Goal: Transaction & Acquisition: Obtain resource

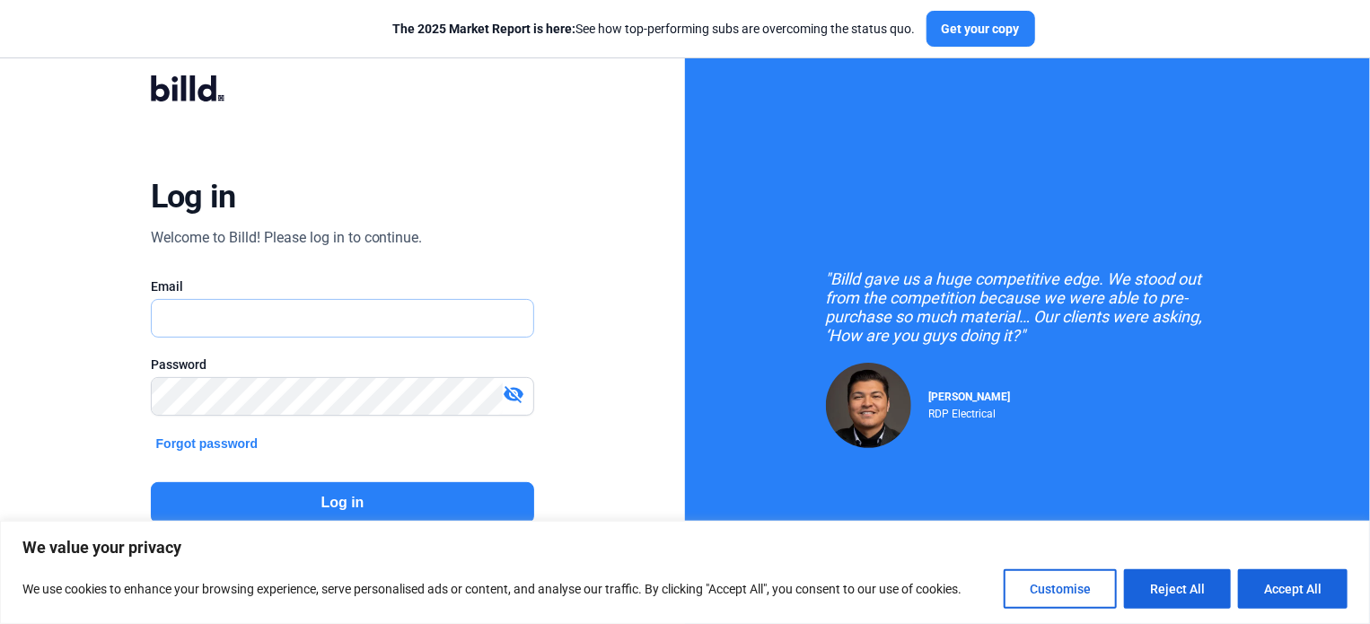
click at [217, 313] on input "text" at bounding box center [343, 318] width 382 height 37
click at [228, 320] on input "text" at bounding box center [343, 318] width 382 height 37
type input "[EMAIL_ADDRESS][DOMAIN_NAME]"
click at [353, 495] on button "Log in" at bounding box center [343, 502] width 384 height 41
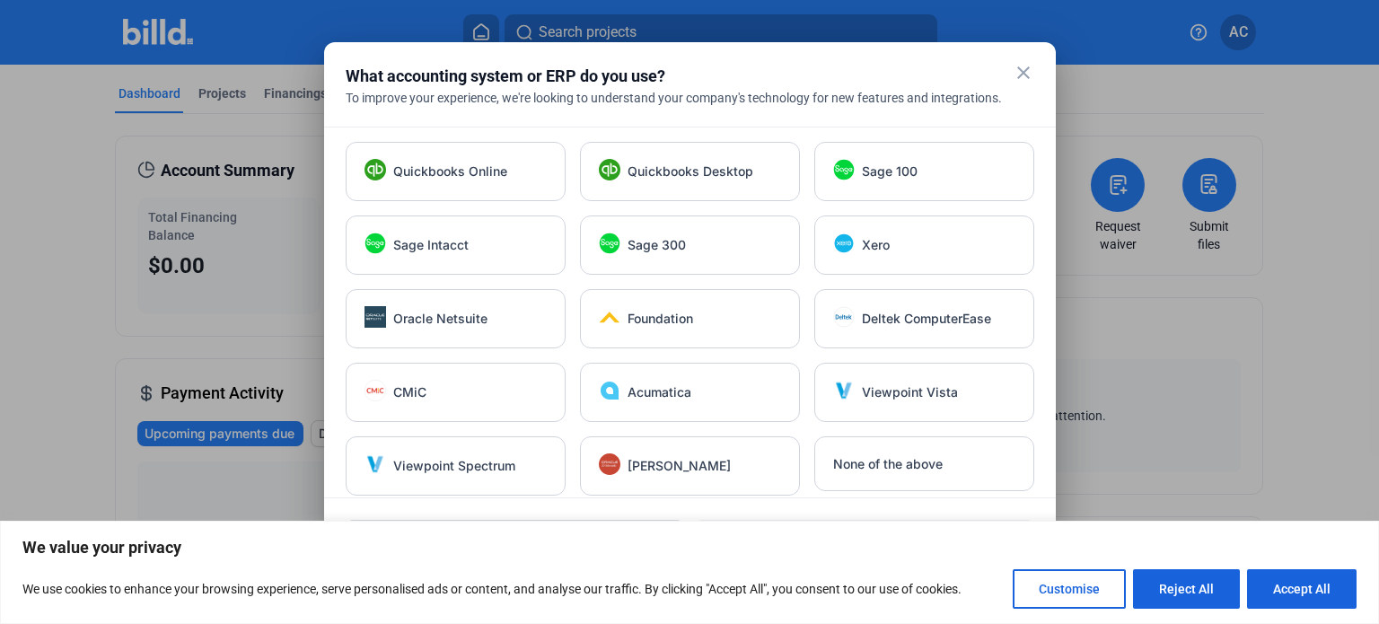
click at [55, 266] on div at bounding box center [689, 312] width 1379 height 624
click at [1021, 69] on mat-icon "close" at bounding box center [1023, 73] width 22 height 22
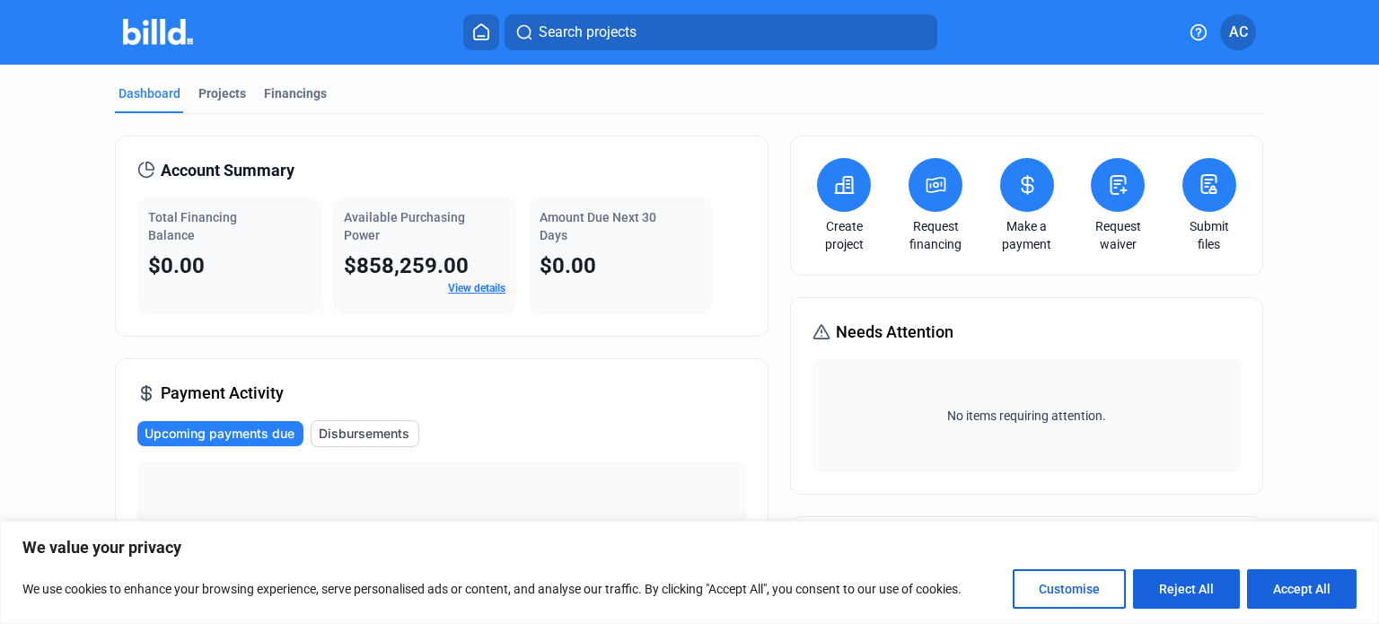
click at [476, 286] on link "View details" at bounding box center [476, 288] width 57 height 13
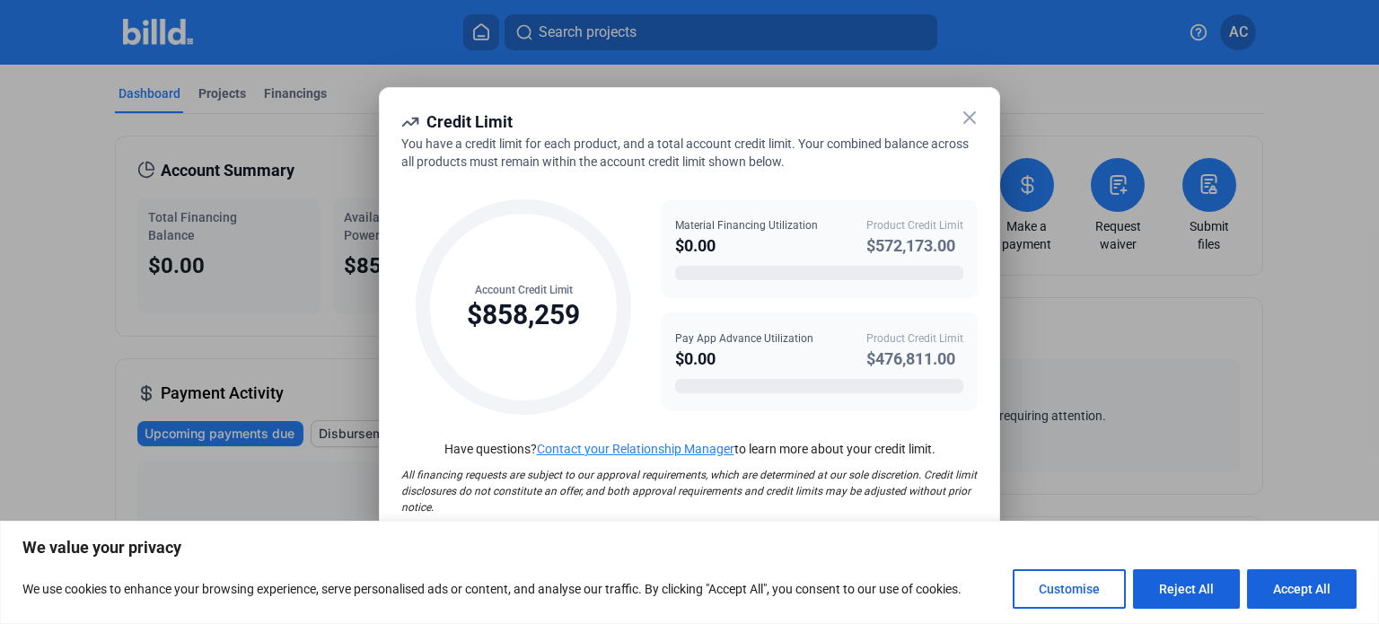
click at [969, 111] on icon at bounding box center [970, 118] width 22 height 22
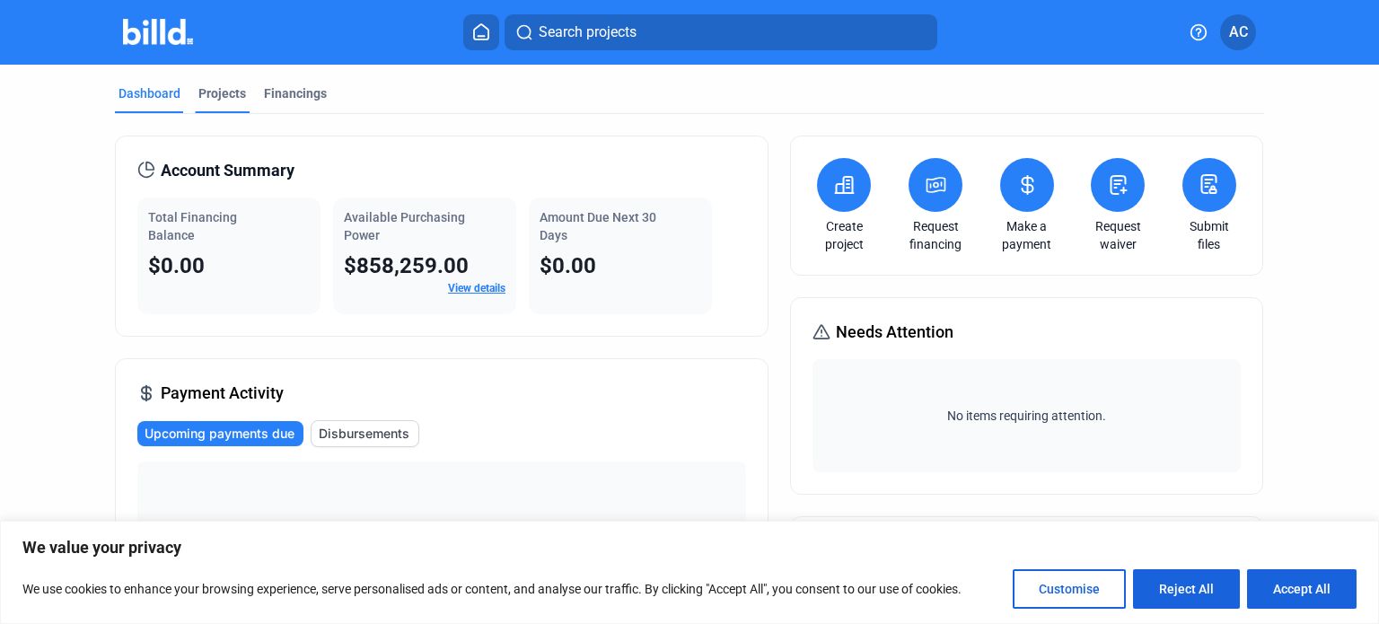
click at [219, 85] on div "Projects" at bounding box center [222, 93] width 48 height 18
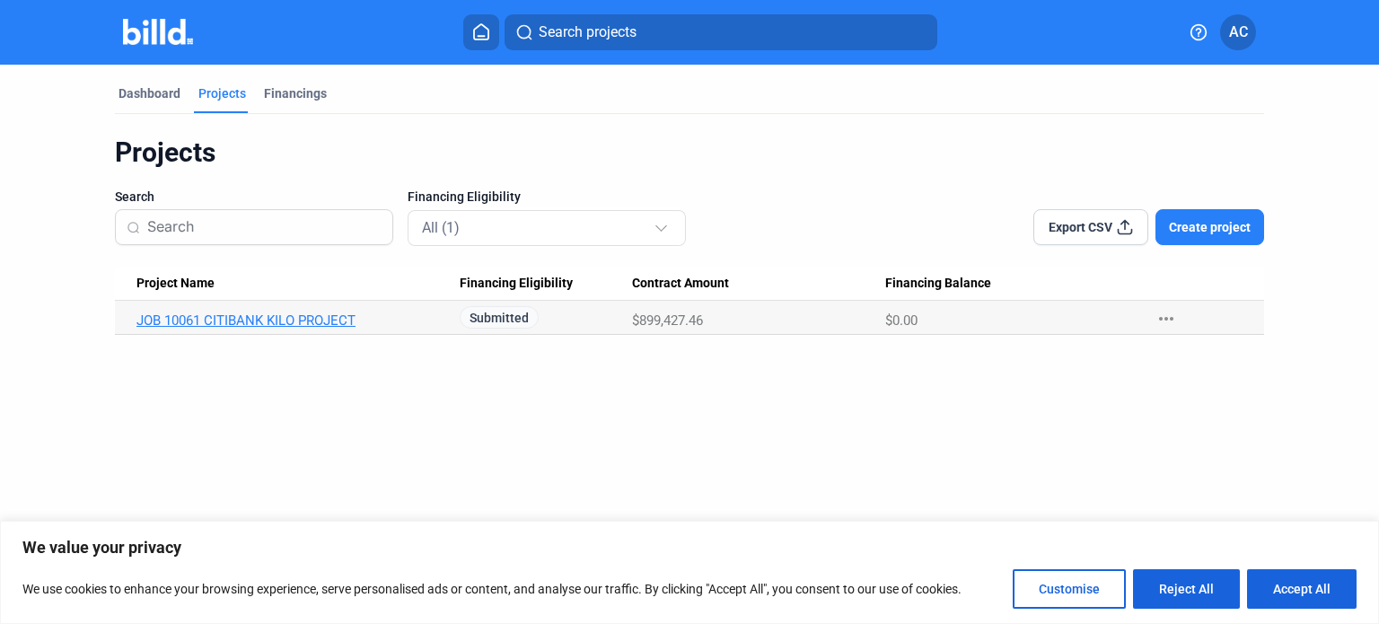
click at [232, 322] on link "JOB 10061 CITIBANK KILO PROJECT" at bounding box center [291, 320] width 311 height 16
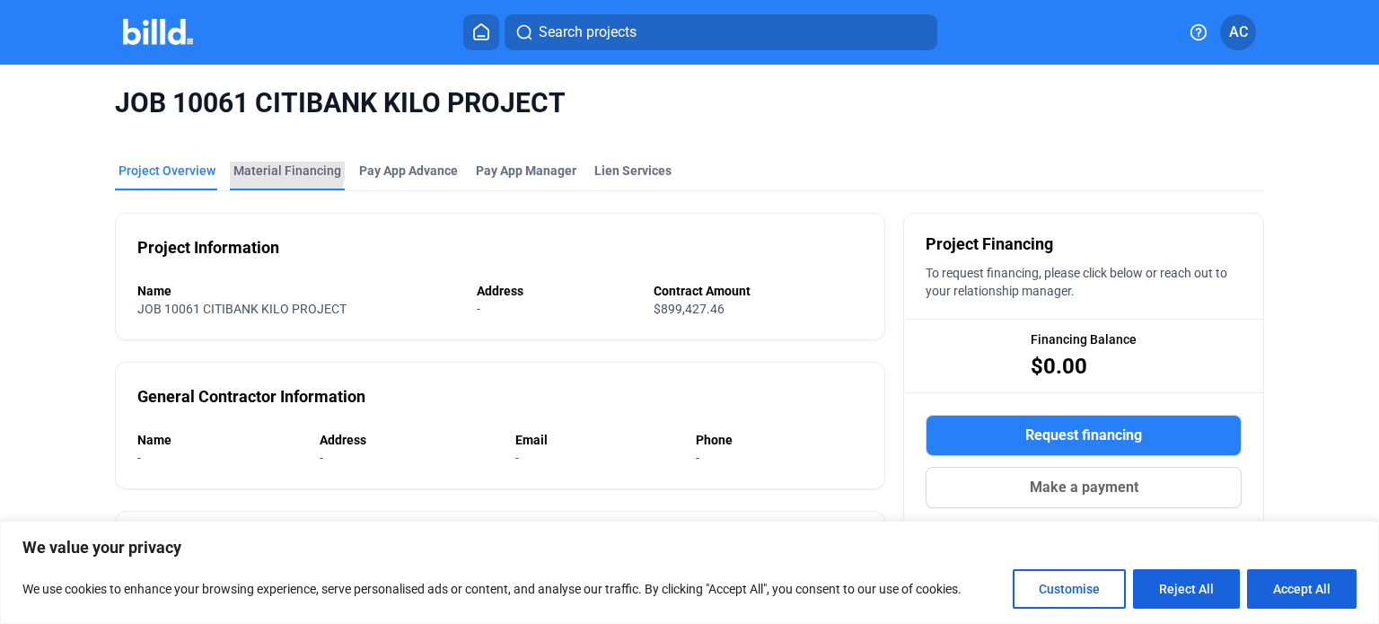
click at [267, 167] on div "Material Financing" at bounding box center [287, 171] width 108 height 18
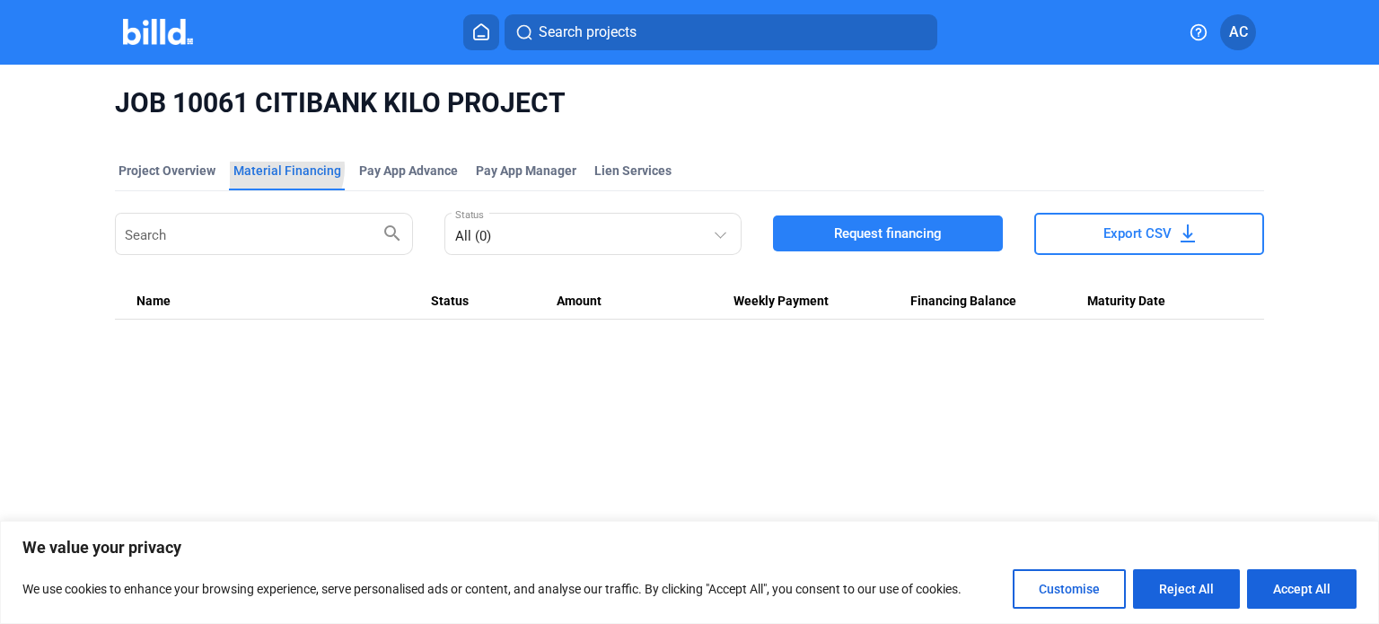
click at [267, 167] on div "Material Financing" at bounding box center [287, 171] width 108 height 18
click at [867, 229] on span "Request financing" at bounding box center [888, 233] width 108 height 18
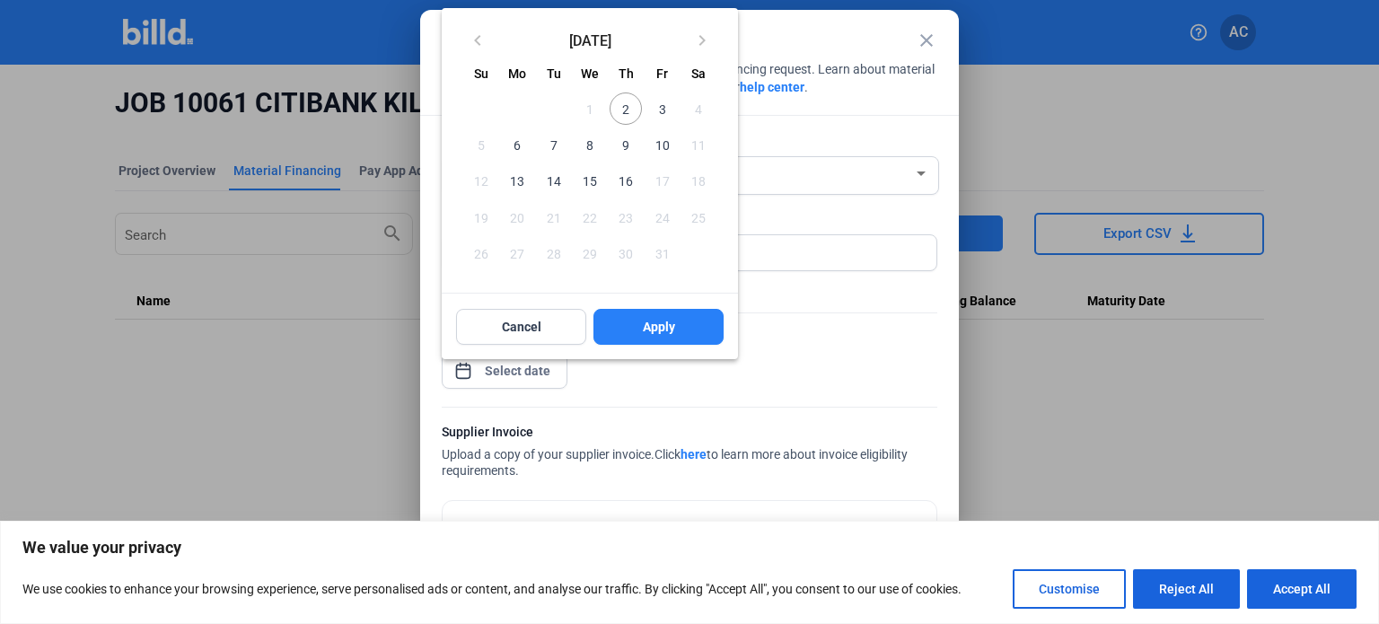
click at [514, 368] on div "close Material Financing Details Enter the details below to submit your financi…" at bounding box center [689, 312] width 1379 height 624
click at [661, 109] on span "3" at bounding box center [661, 108] width 32 height 32
click at [664, 326] on span "Apply" at bounding box center [659, 327] width 32 height 18
type input "[DATE]"
click at [545, 313] on button "Cancel" at bounding box center [521, 327] width 130 height 36
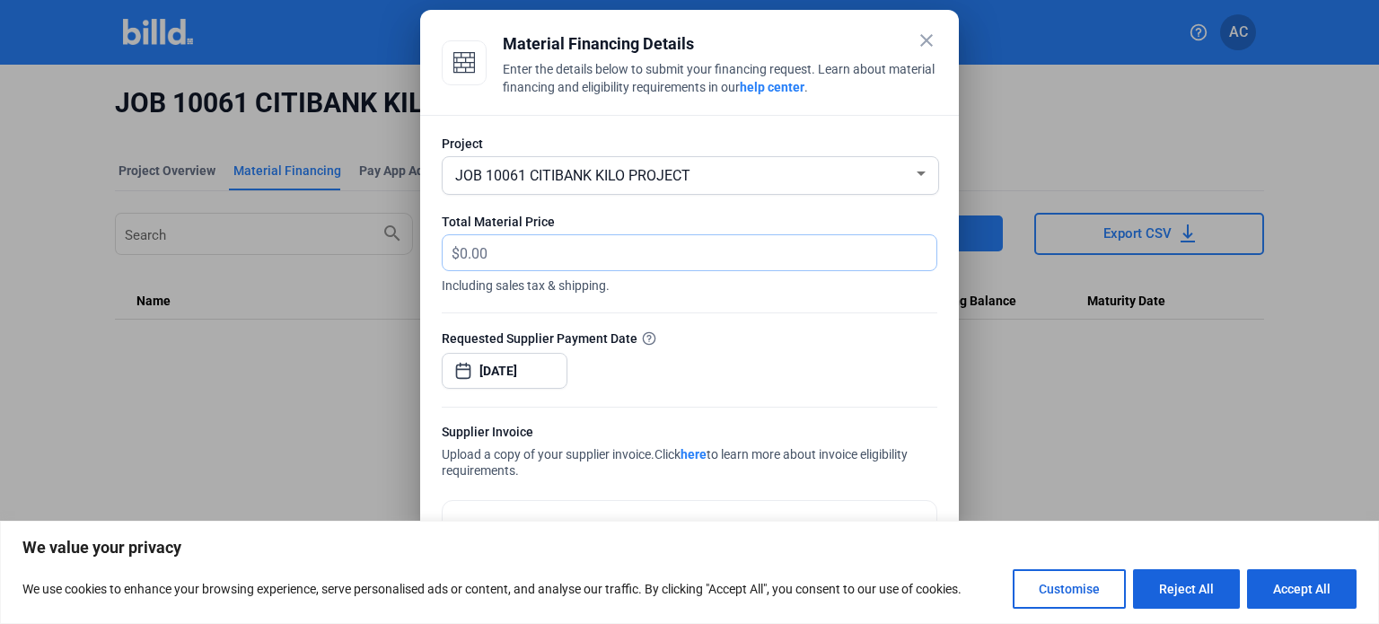
click at [510, 253] on input "text" at bounding box center [688, 252] width 456 height 35
click at [510, 253] on input "text" at bounding box center [698, 252] width 477 height 35
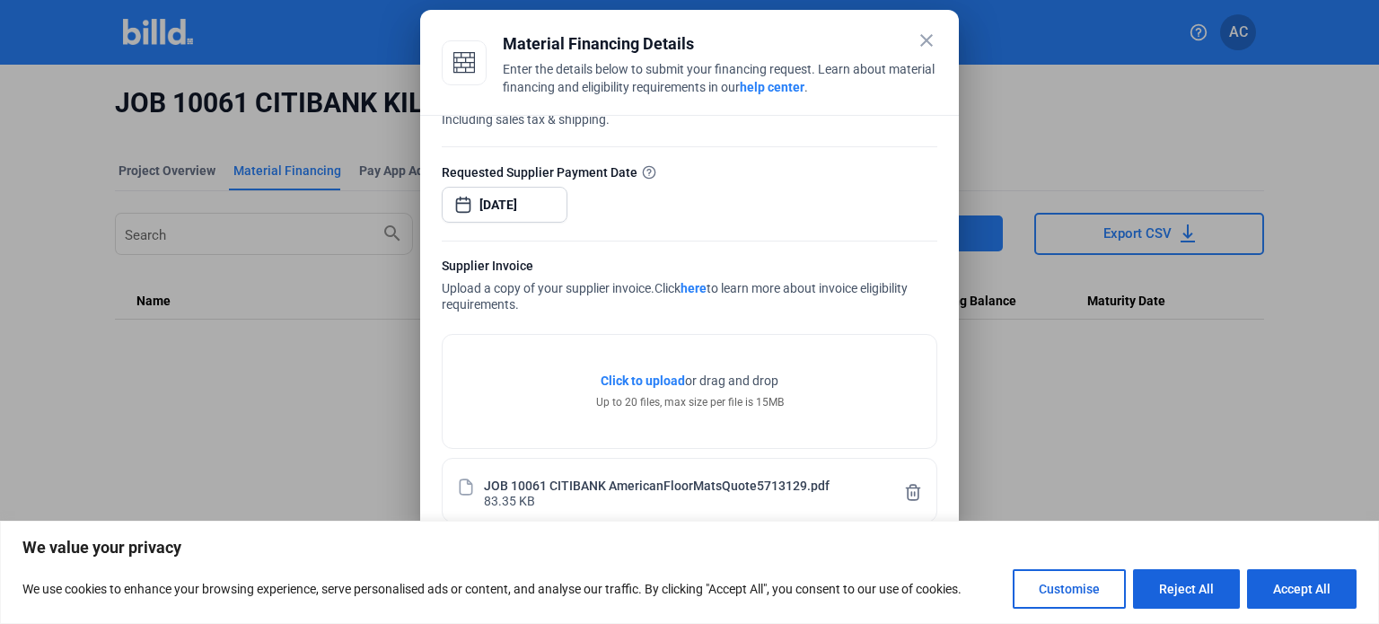
scroll to position [179, 0]
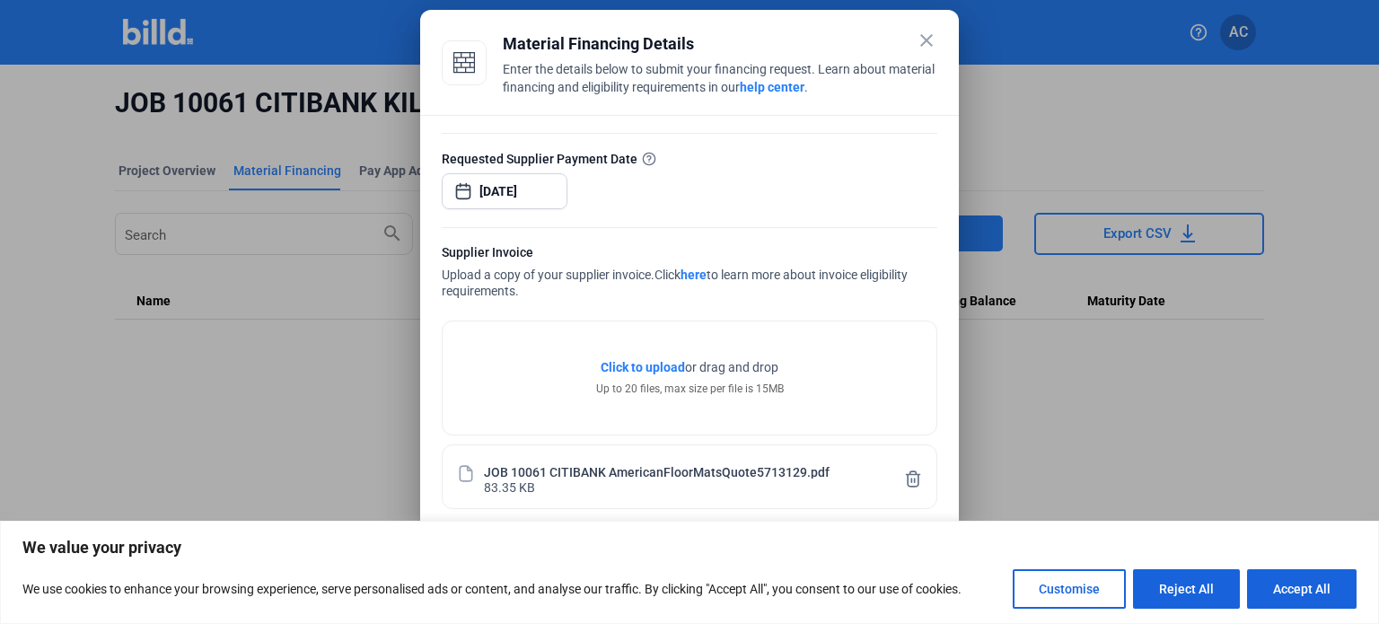
type input "24,064.91"
click at [331, 380] on div at bounding box center [689, 312] width 1379 height 624
click at [1327, 588] on button "Accept All" at bounding box center [1301, 588] width 109 height 39
checkbox input "true"
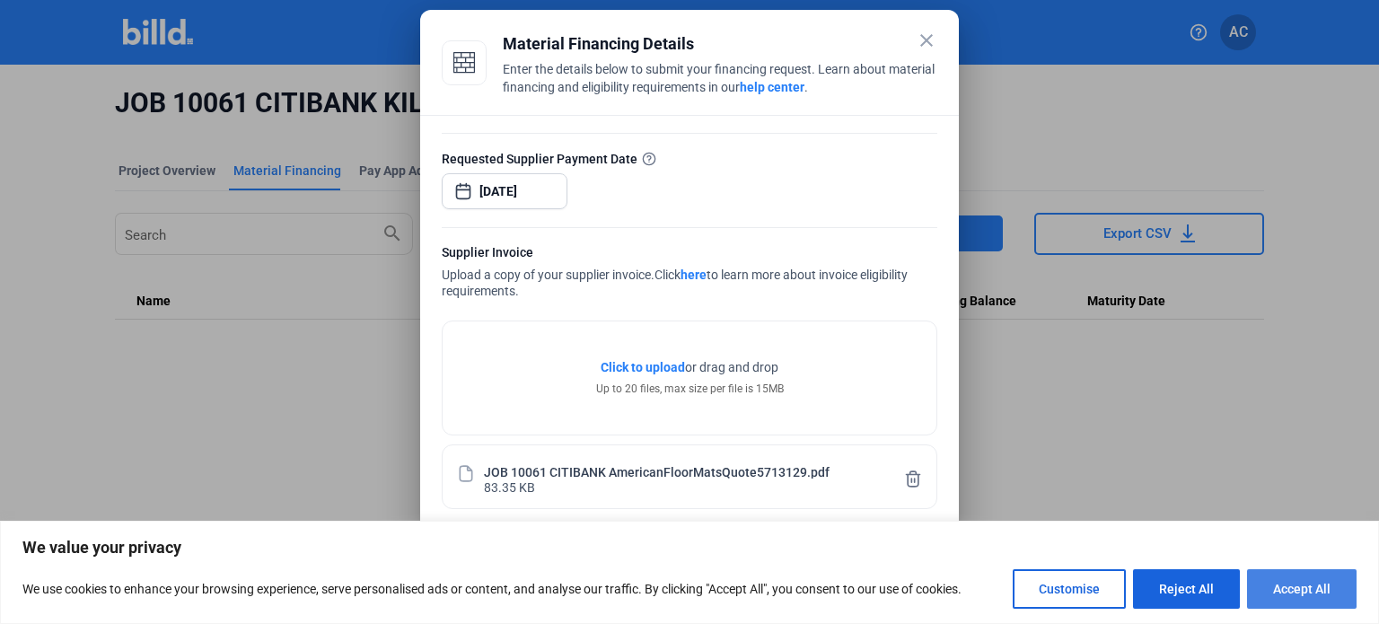
checkbox input "true"
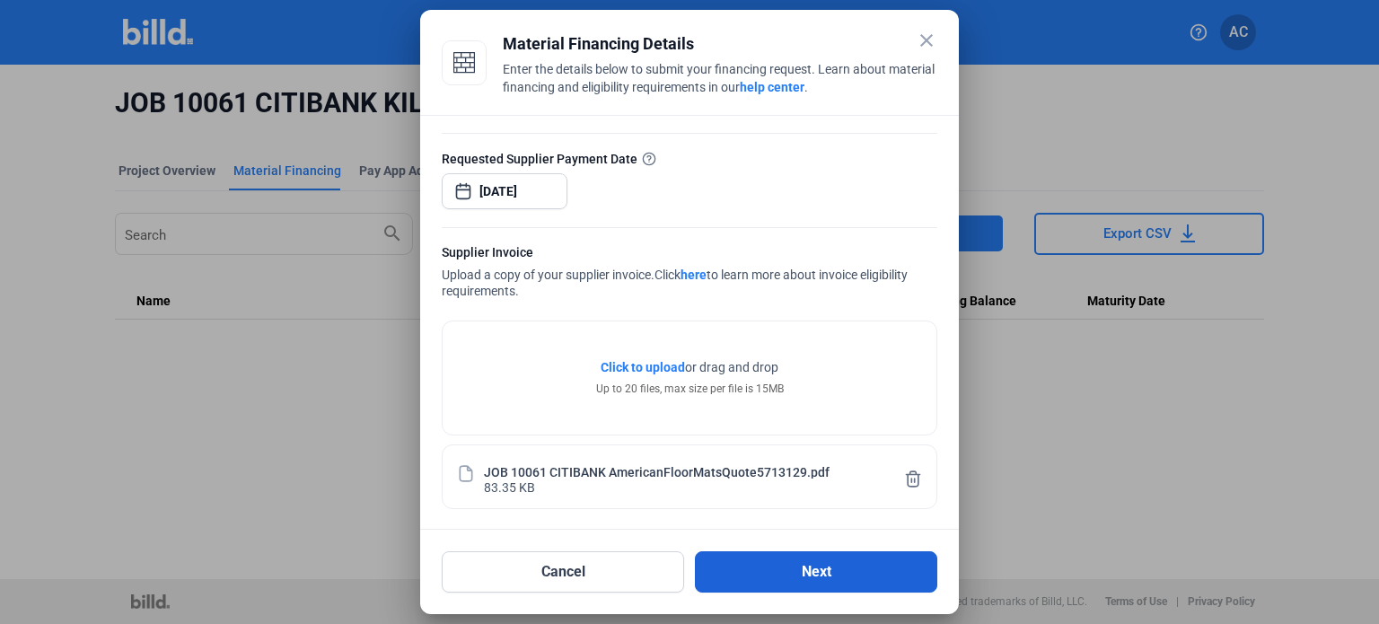
scroll to position [0, 0]
click at [824, 573] on button "Next" at bounding box center [816, 571] width 242 height 41
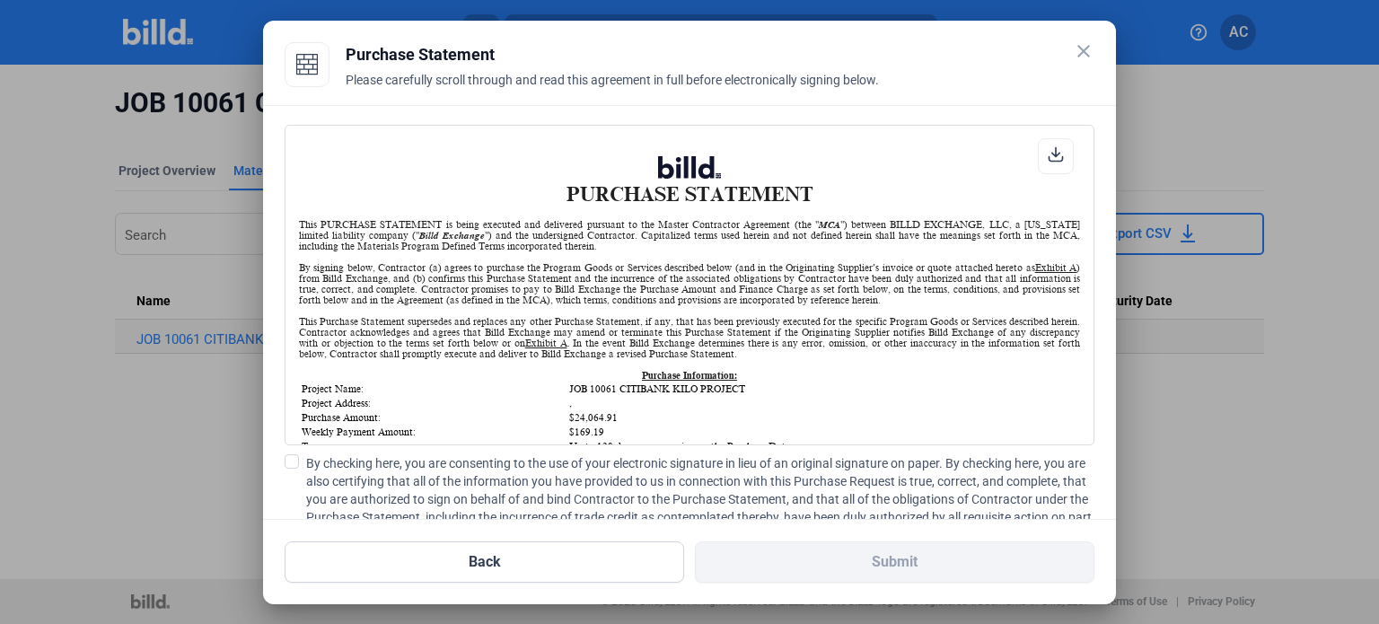
click at [289, 455] on span at bounding box center [292, 461] width 14 height 14
click at [0, 0] on input "By checking here, you are consenting to the use of your electronic signature in…" at bounding box center [0, 0] width 0 height 0
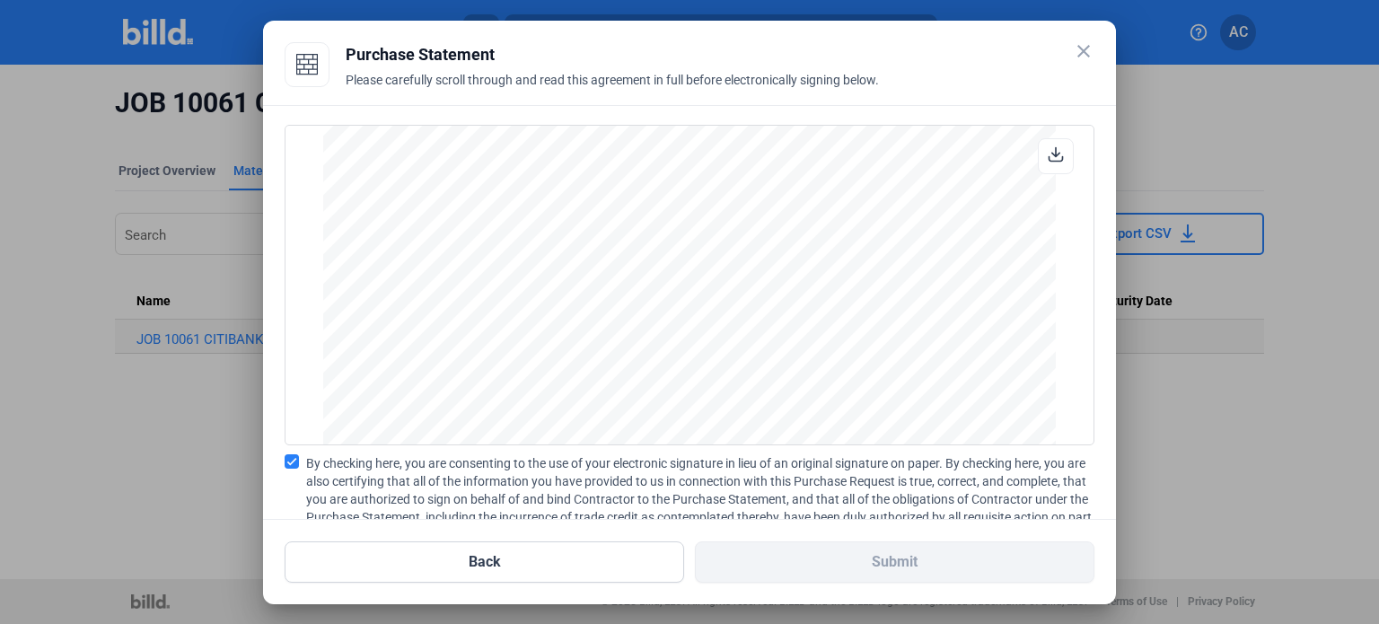
scroll to position [1487, 0]
drag, startPoint x: 621, startPoint y: 149, endPoint x: 798, endPoint y: 285, distance: 223.3
click at [798, 285] on div "PURCHASE STATEMENT This PURCHASE STATEMENT is being executed and delivered purs…" at bounding box center [690, 285] width 810 height 320
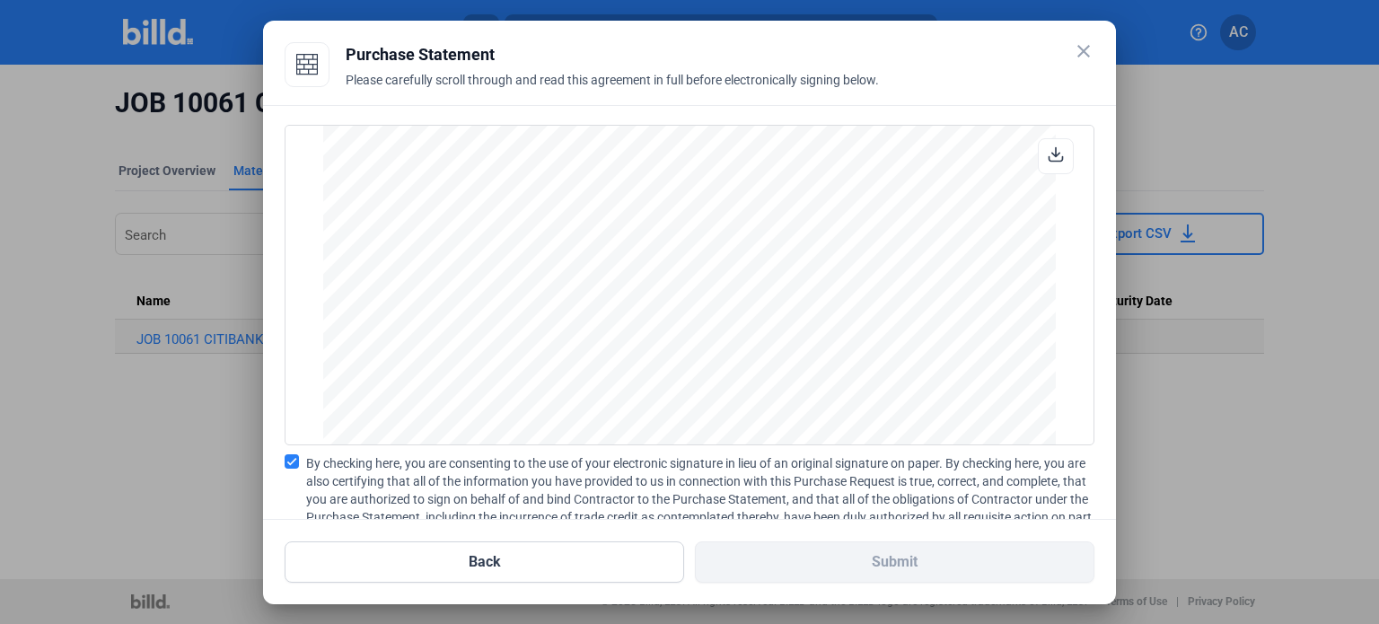
drag, startPoint x: 1084, startPoint y: 45, endPoint x: 117, endPoint y: 480, distance: 1060.9
click at [144, 479] on div "close Purchase Statement Please carefully scroll through and read this agreemen…" at bounding box center [689, 312] width 1379 height 624
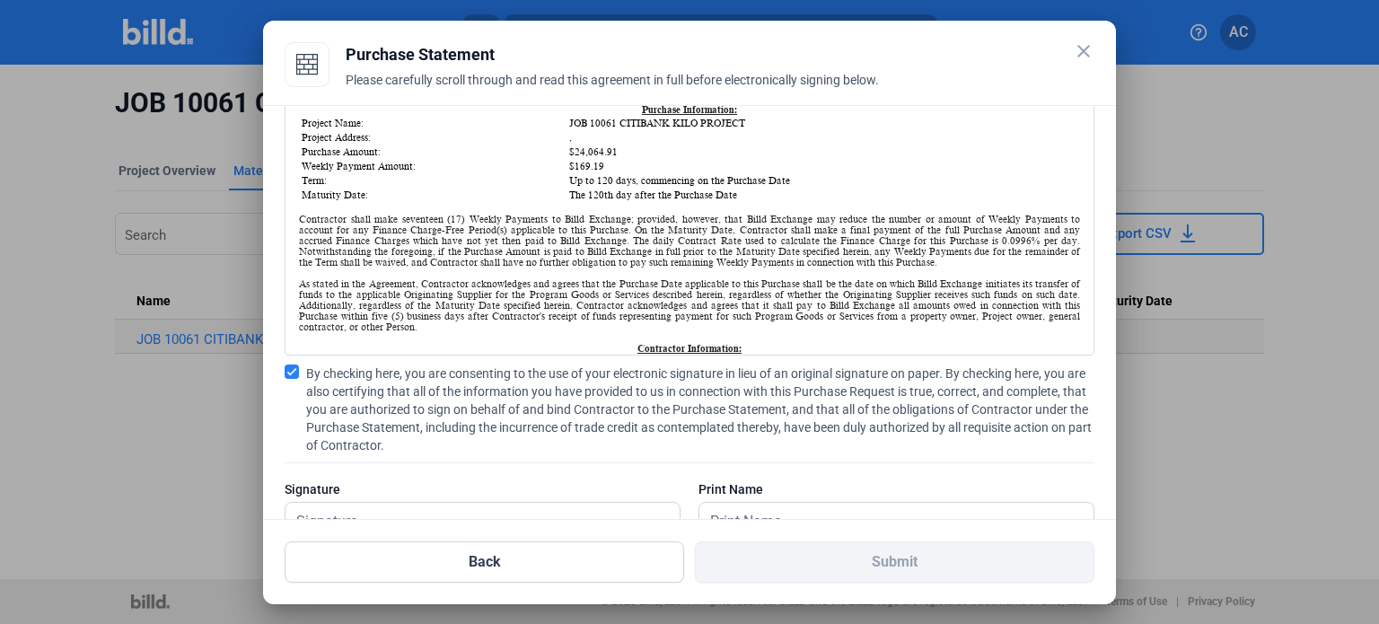
scroll to position [179, 0]
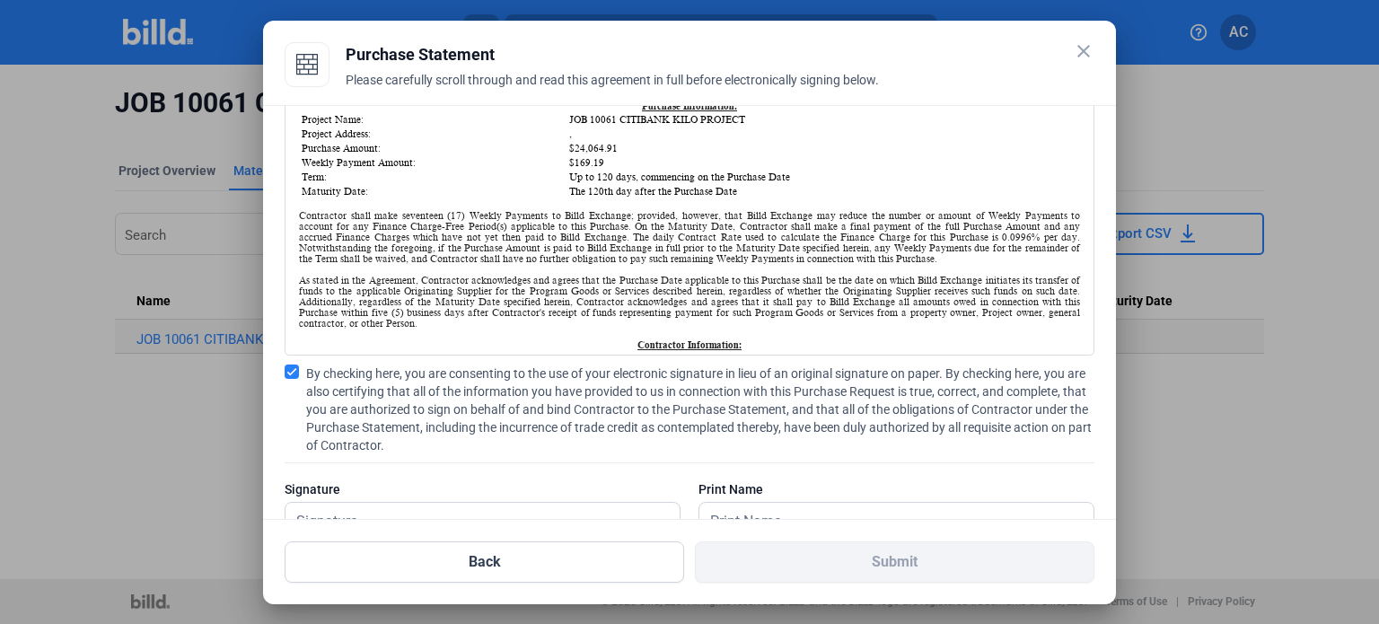
click at [1080, 48] on mat-icon "close" at bounding box center [1083, 51] width 22 height 22
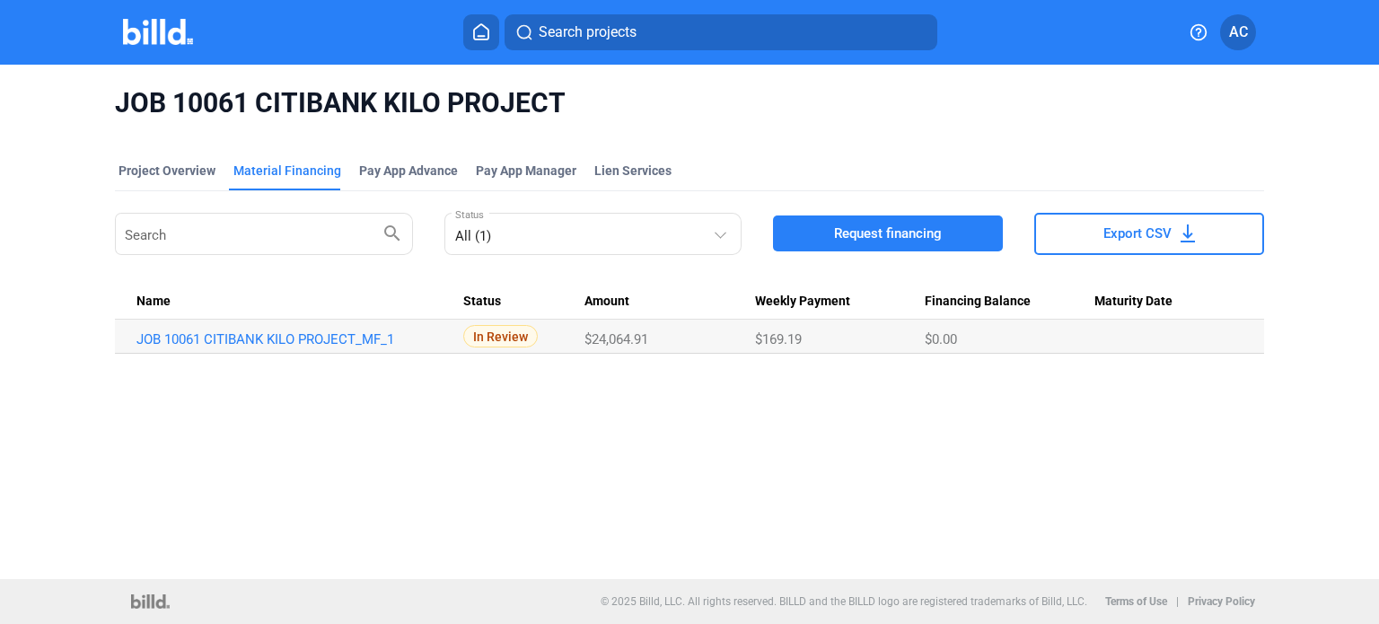
click at [912, 234] on span "Request financing" at bounding box center [888, 233] width 108 height 18
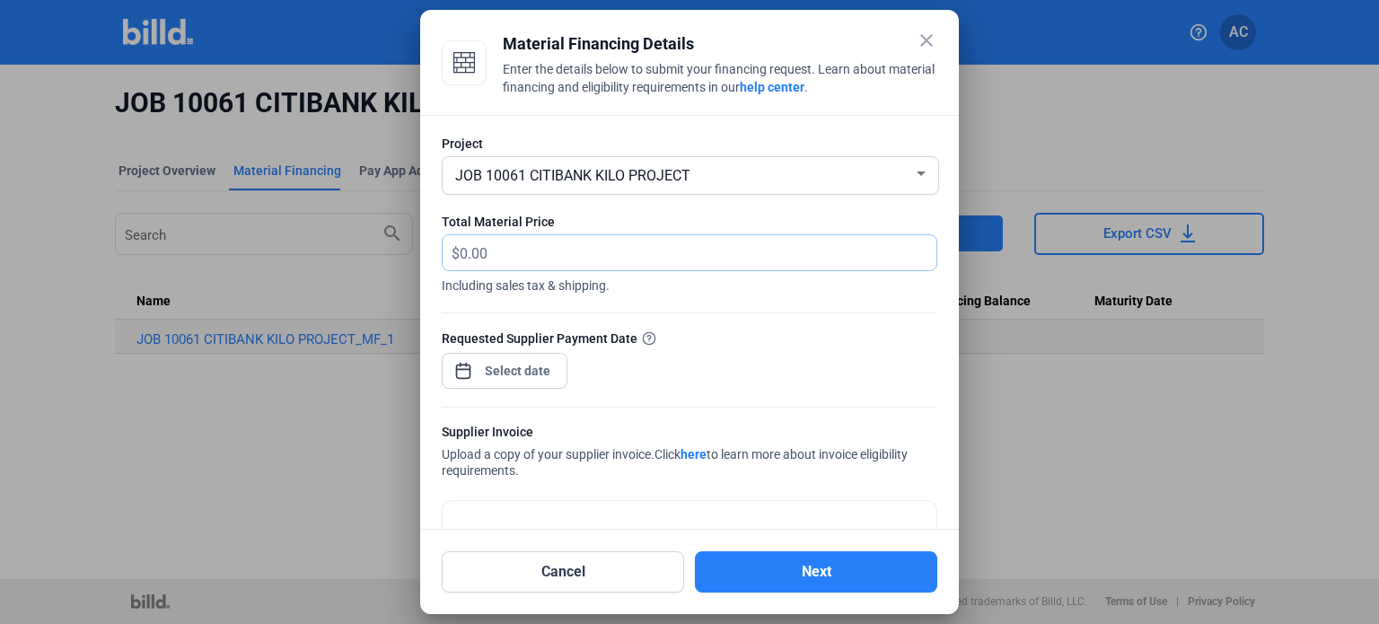
drag, startPoint x: 526, startPoint y: 243, endPoint x: 442, endPoint y: 258, distance: 85.7
click at [442, 258] on div "$" at bounding box center [689, 252] width 495 height 37
type input "46,100.96"
click at [808, 325] on form "Project JOB 10061 CITIBANK KILO PROJECT Total Material Price $ 46,100.96 Includ…" at bounding box center [689, 378] width 495 height 487
click at [526, 366] on div "close Material Financing Details Enter the details below to submit your financi…" at bounding box center [689, 312] width 1379 height 624
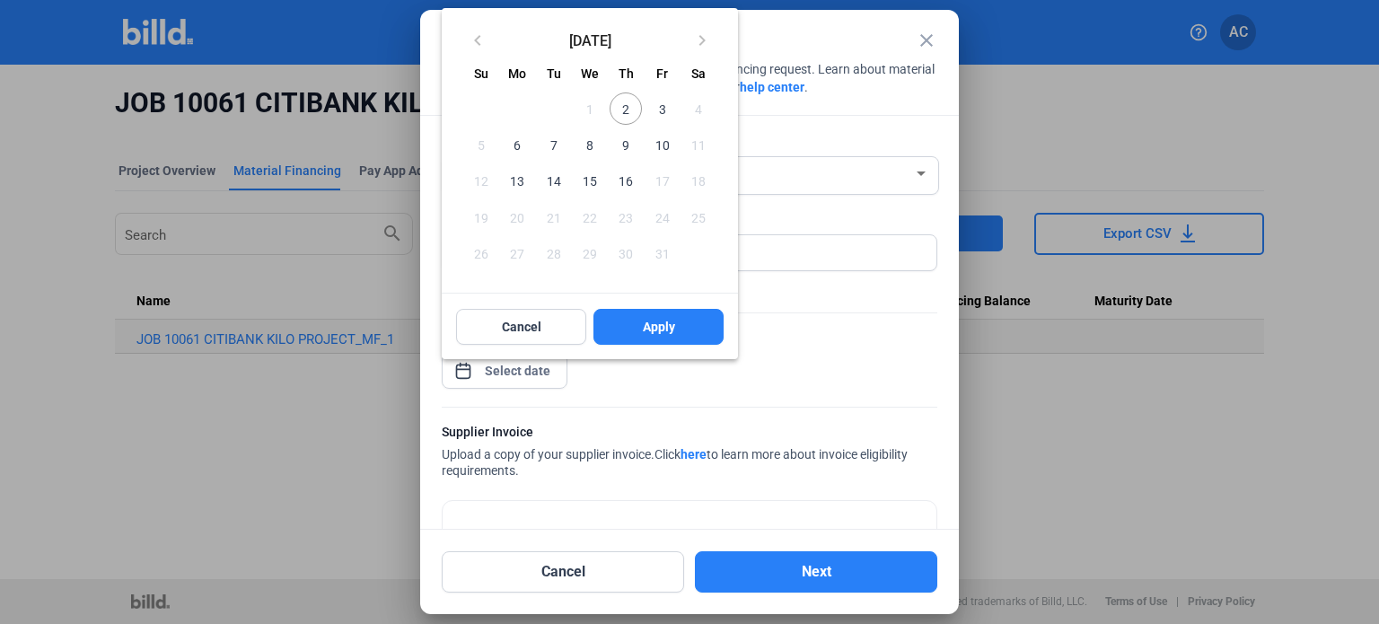
click at [626, 181] on span "16" at bounding box center [625, 180] width 32 height 32
click at [665, 324] on span "Apply" at bounding box center [659, 327] width 32 height 18
type input "[DATE]"
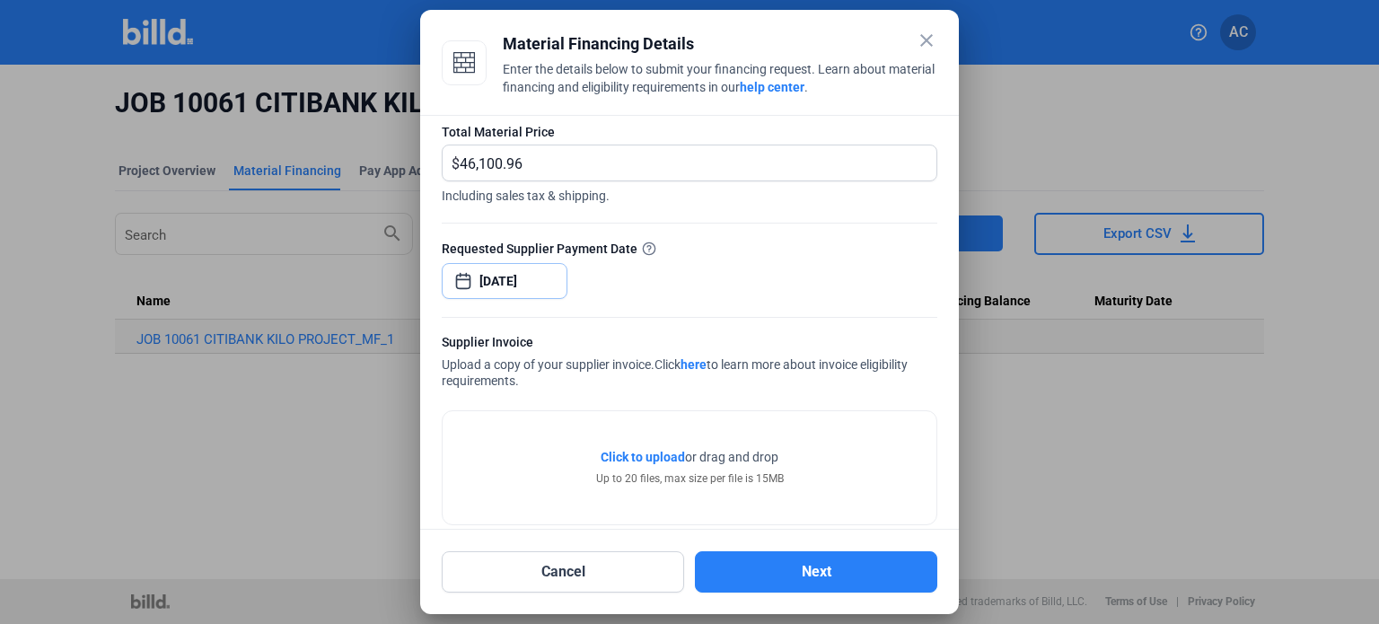
scroll to position [113, 0]
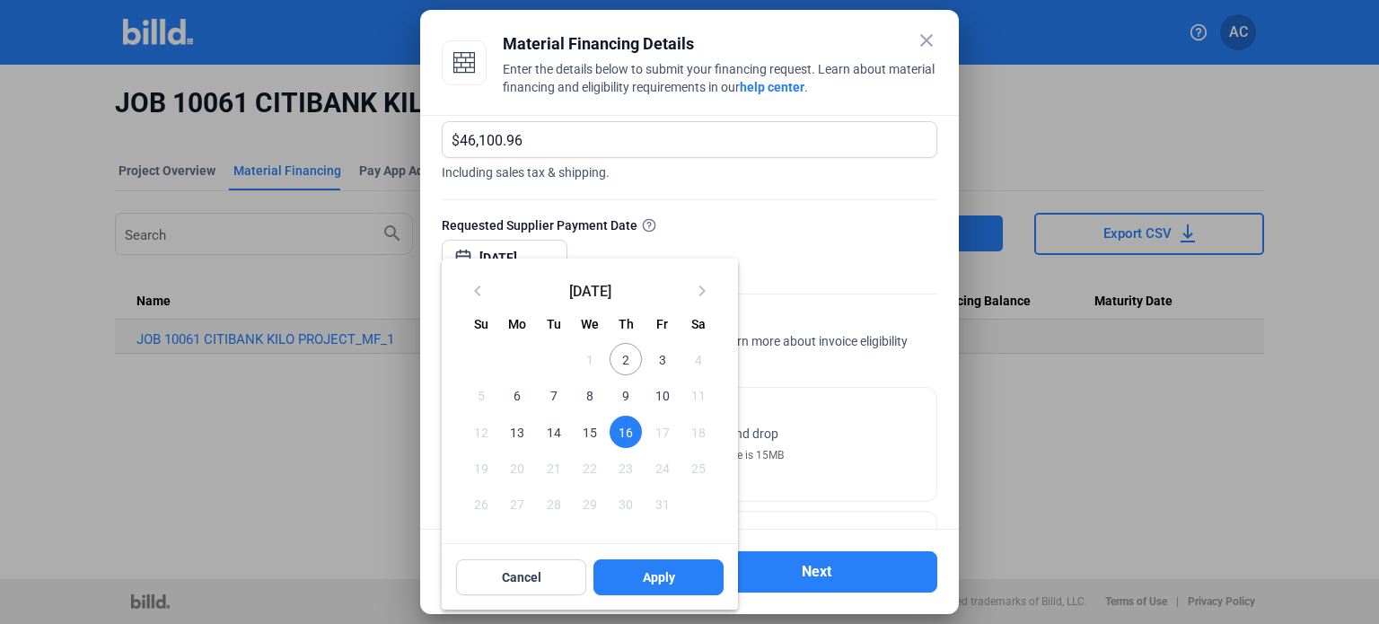
click at [875, 474] on div at bounding box center [689, 312] width 1379 height 624
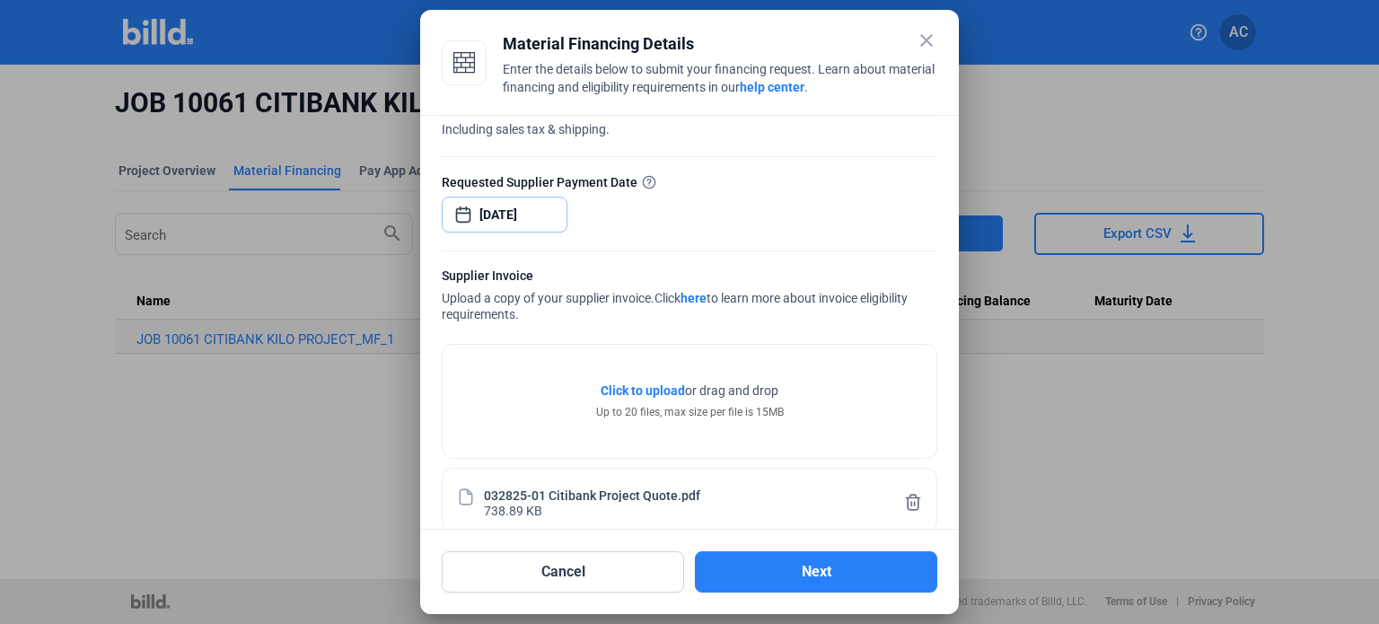
scroll to position [179, 0]
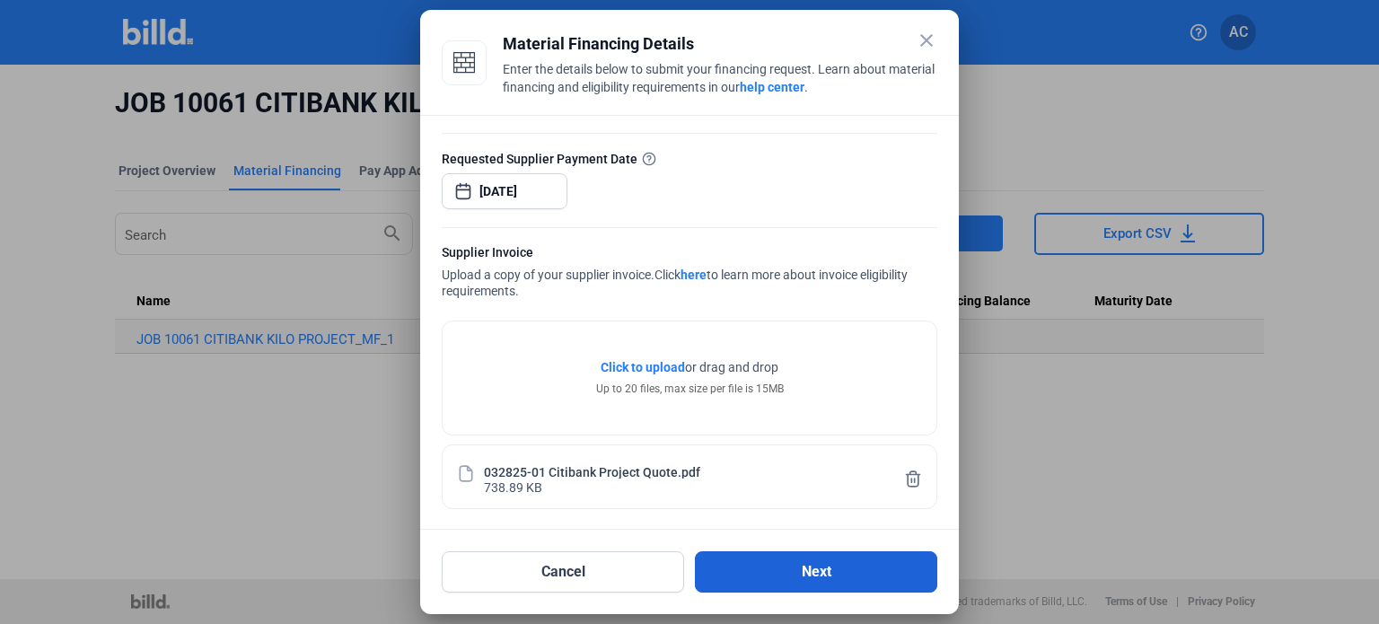
click at [793, 556] on button "Next" at bounding box center [816, 571] width 242 height 41
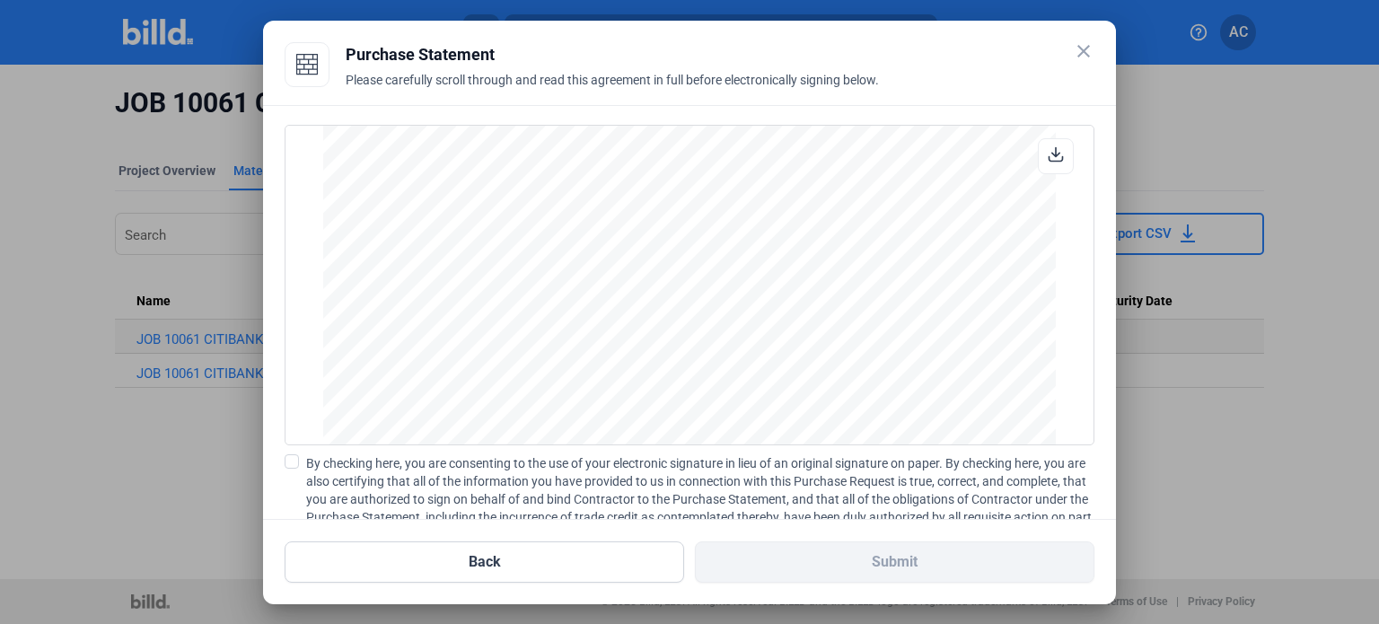
scroll to position [628, 0]
